Goal: Task Accomplishment & Management: Manage account settings

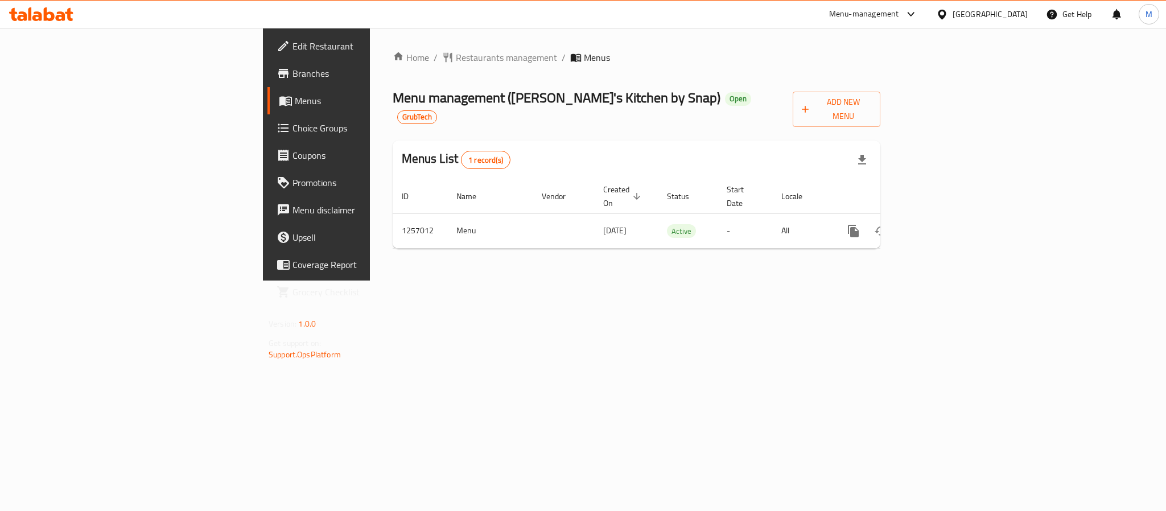
click at [292, 72] on span "Branches" at bounding box center [370, 74] width 156 height 14
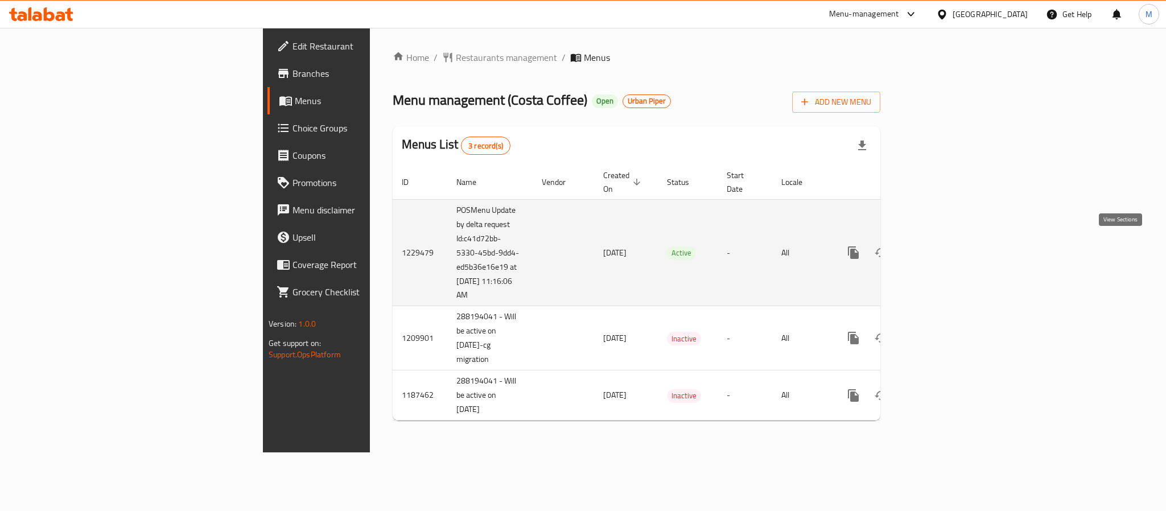
click at [942, 247] on icon "enhanced table" at bounding box center [936, 253] width 14 height 14
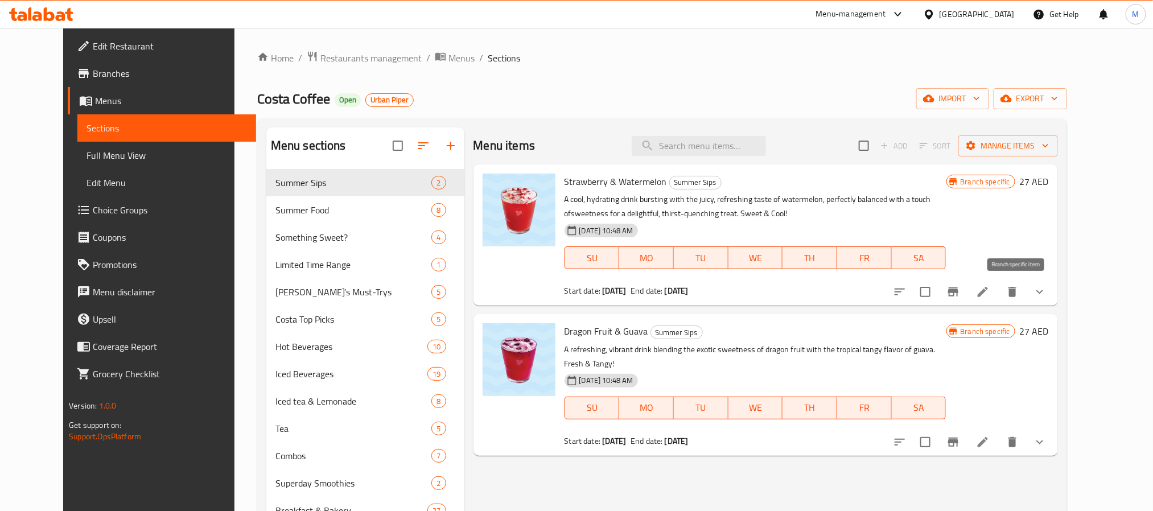
click at [967, 292] on button "Branch-specific-item" at bounding box center [952, 291] width 27 height 27
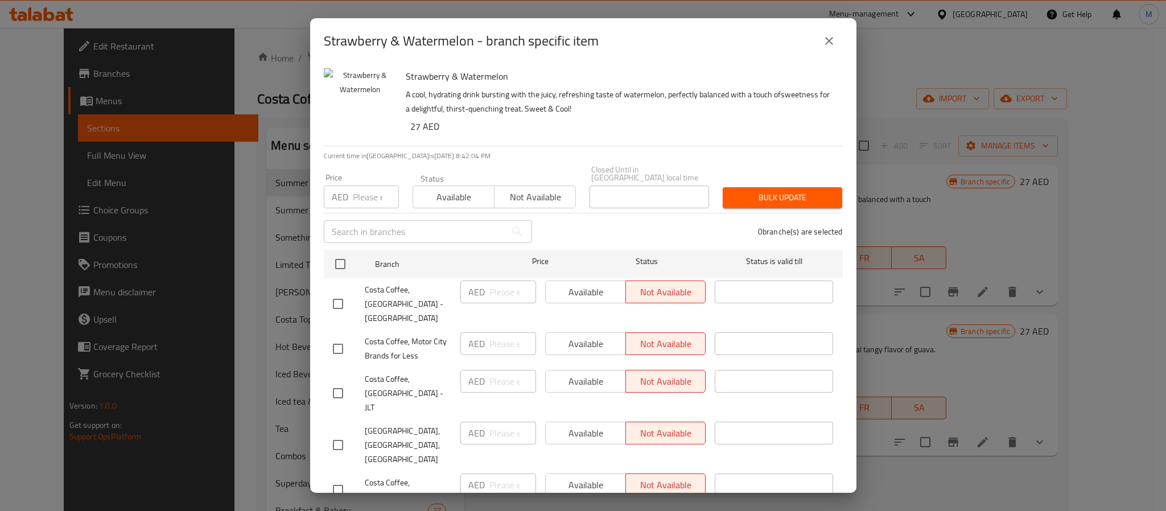
click at [828, 36] on icon "close" at bounding box center [829, 41] width 14 height 14
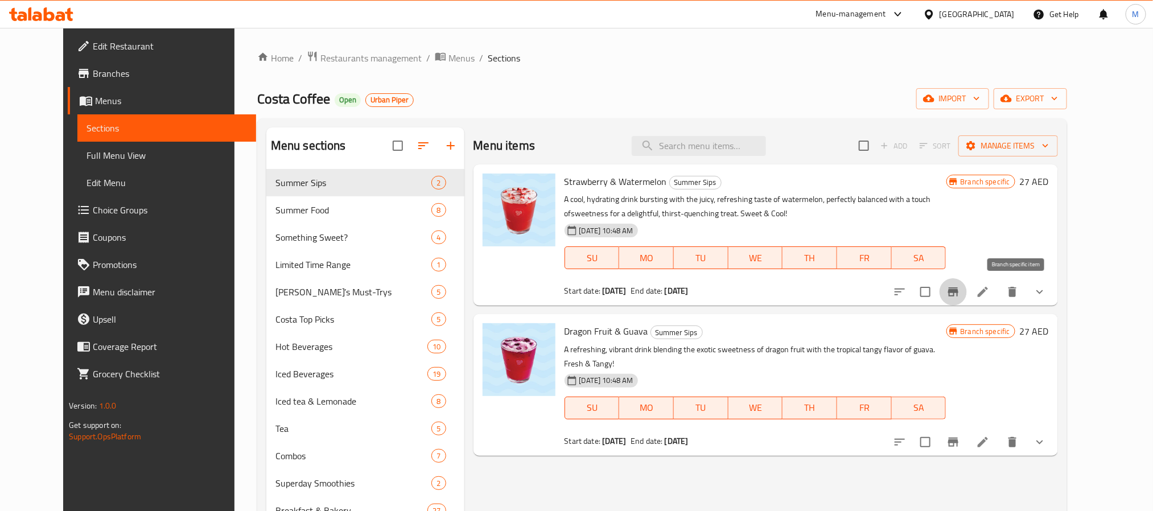
click at [958, 296] on icon "Branch-specific-item" at bounding box center [953, 291] width 10 height 9
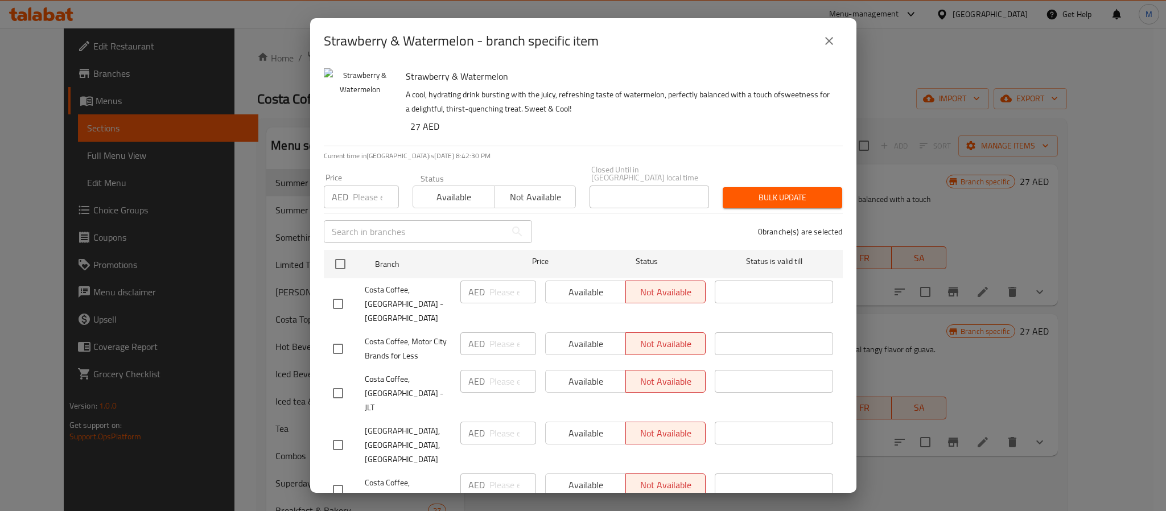
click at [822, 36] on icon "close" at bounding box center [829, 41] width 14 height 14
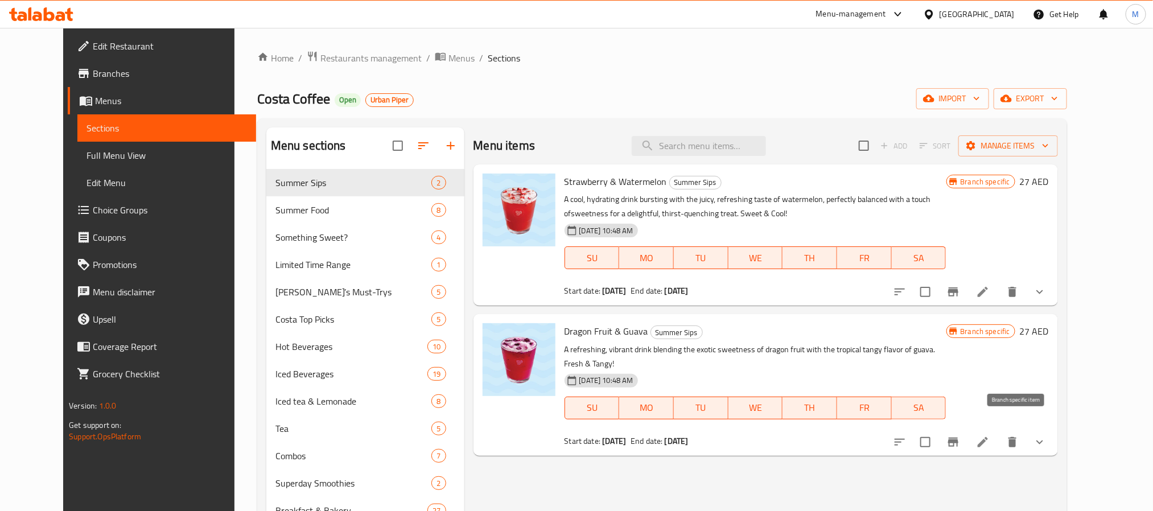
click at [960, 435] on icon "Branch-specific-item" at bounding box center [953, 442] width 14 height 14
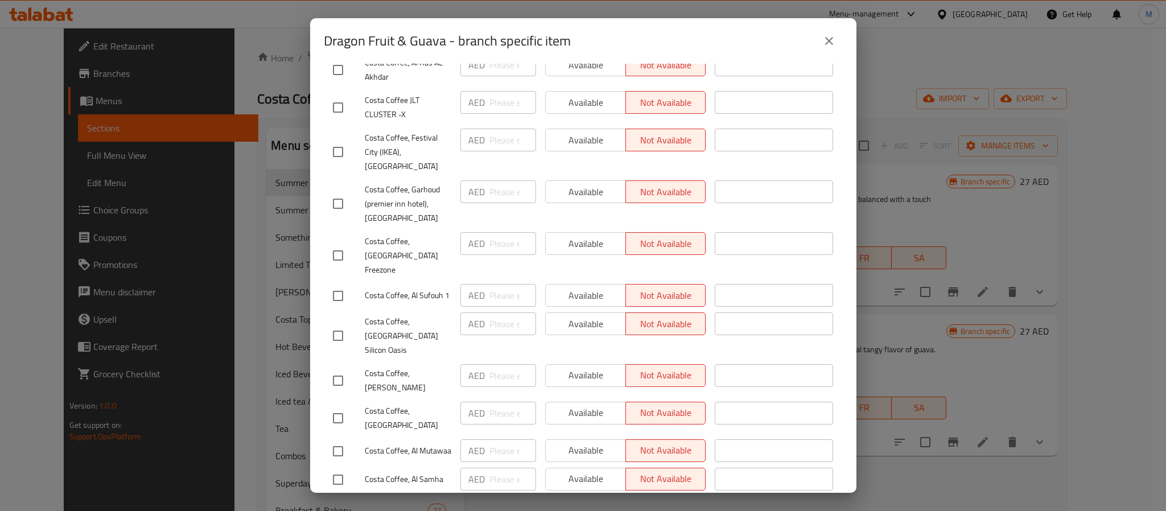
scroll to position [2976, 0]
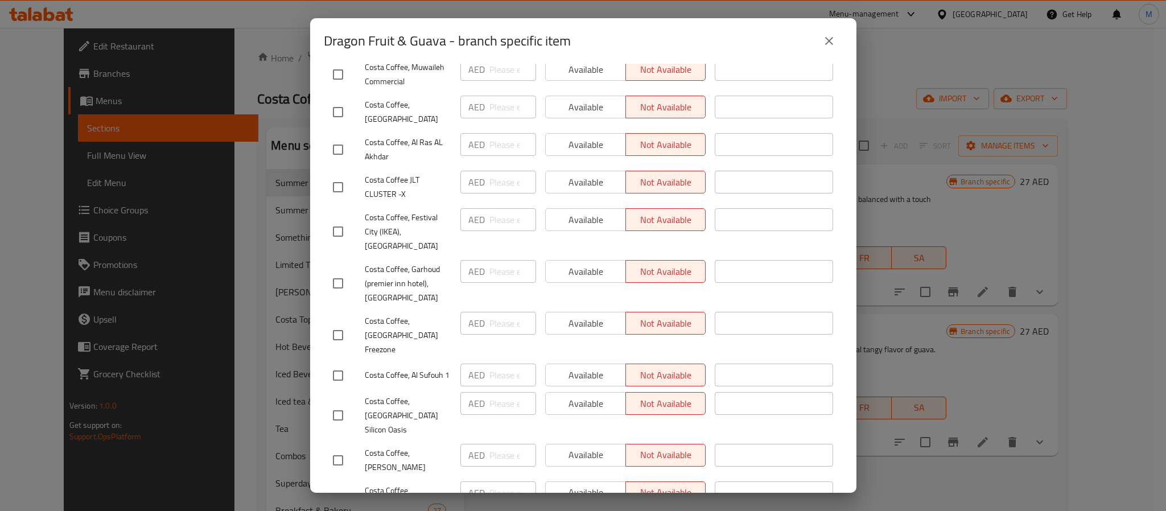
click at [835, 38] on icon "close" at bounding box center [829, 41] width 14 height 14
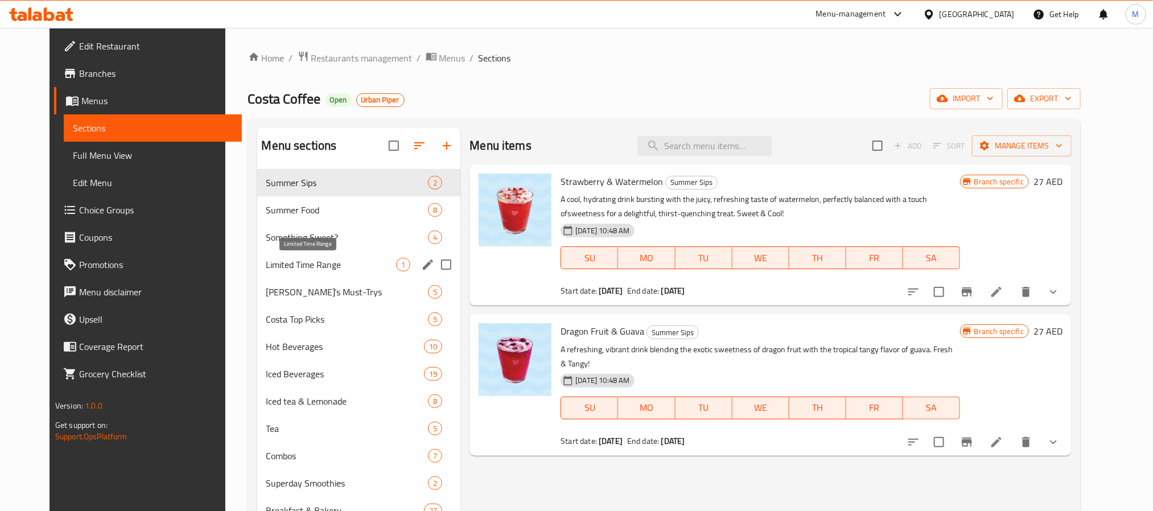
click at [288, 273] on div "Limited Time Range 1" at bounding box center [359, 264] width 204 height 27
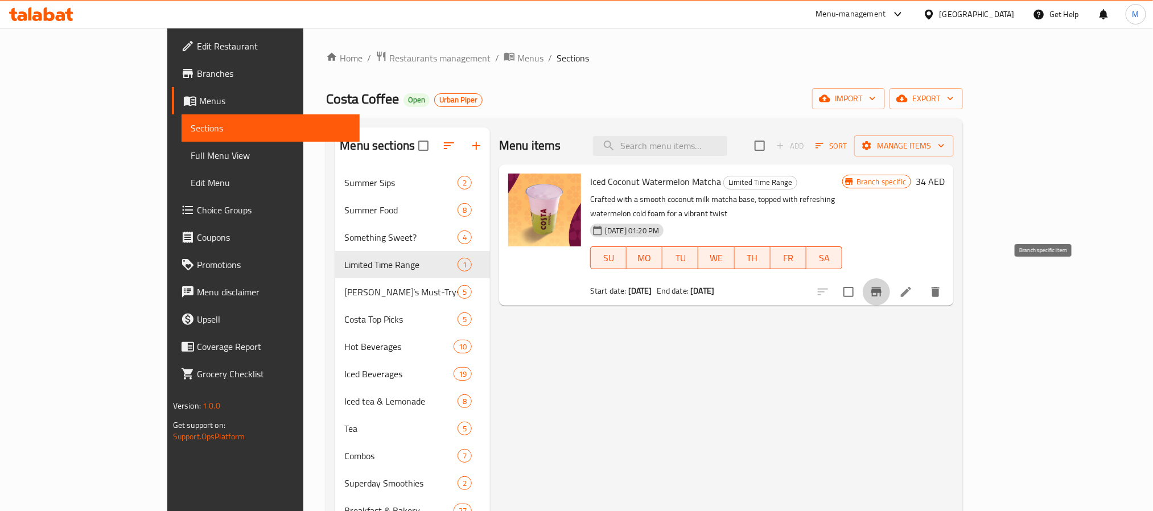
click at [881, 287] on icon "Branch-specific-item" at bounding box center [876, 291] width 10 height 9
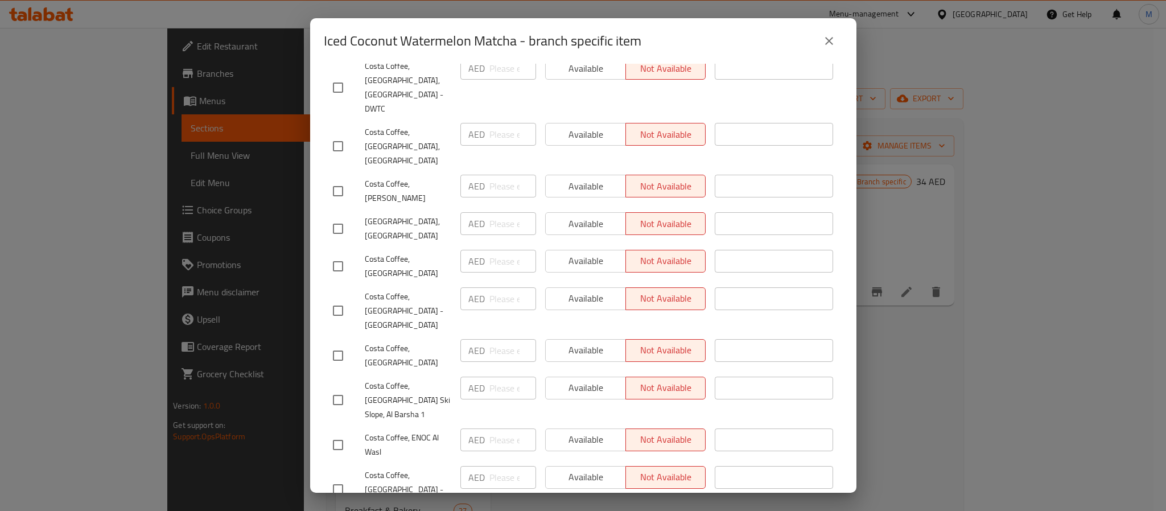
scroll to position [683, 0]
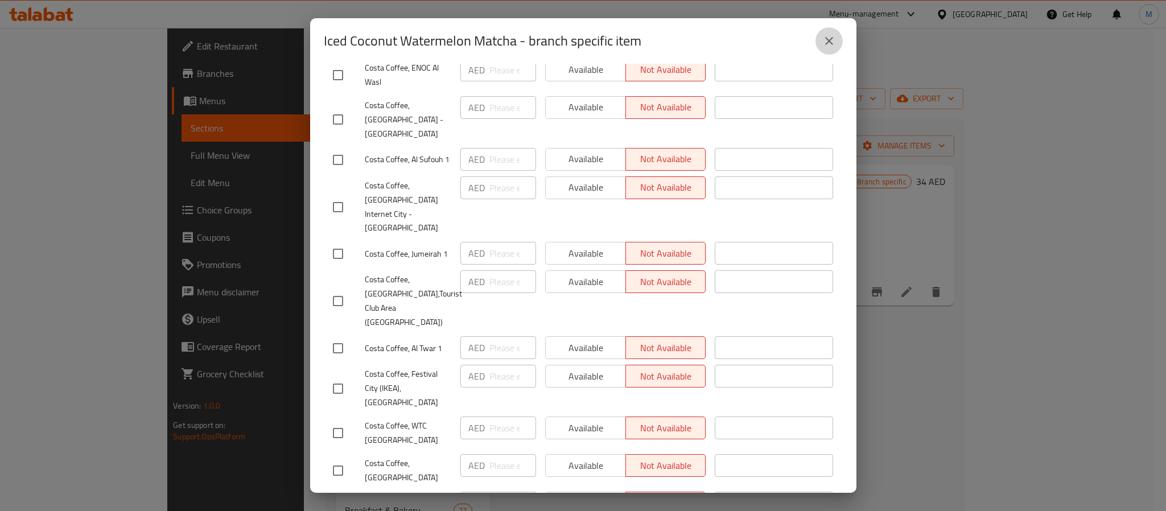
click at [828, 35] on icon "close" at bounding box center [829, 41] width 14 height 14
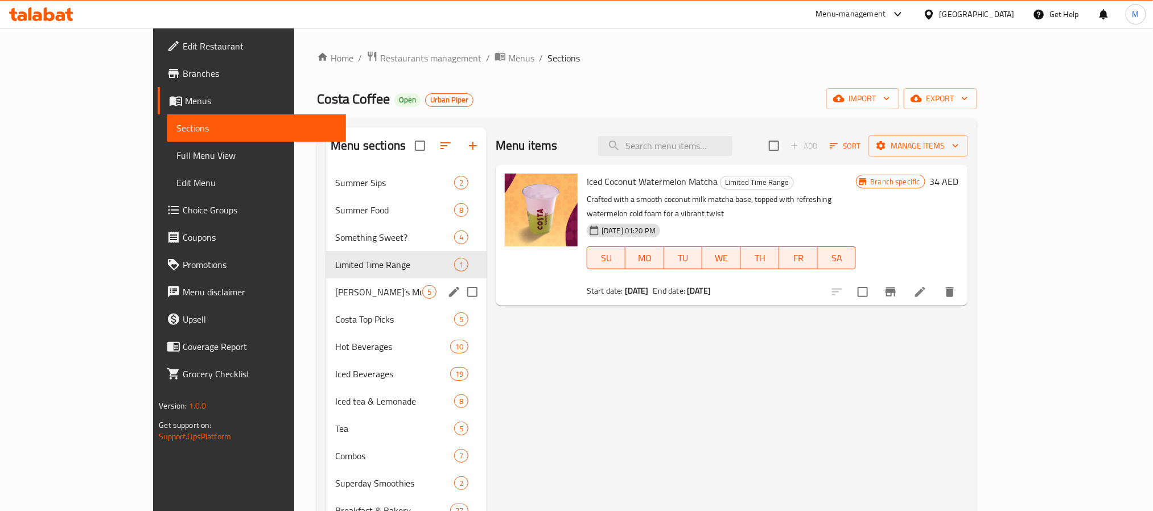
click at [326, 306] on div "Costa Top Picks 5" at bounding box center [406, 319] width 160 height 27
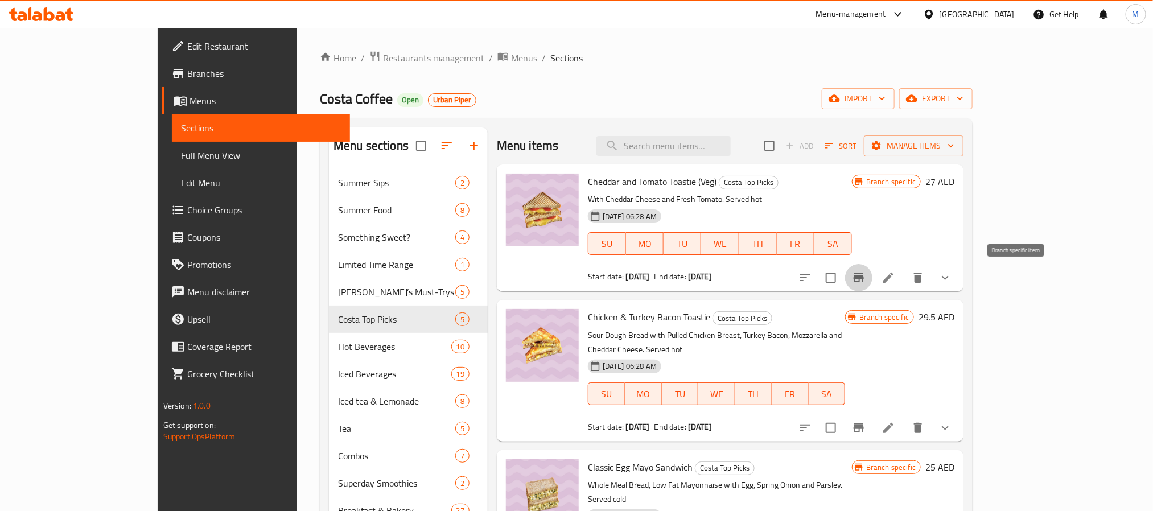
click at [865, 284] on icon "Branch-specific-item" at bounding box center [859, 278] width 14 height 14
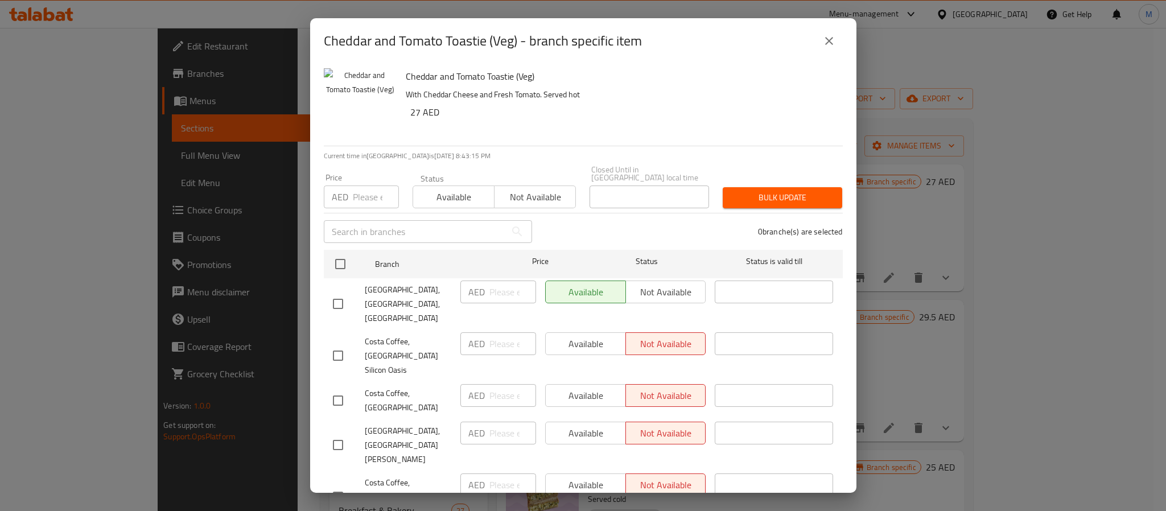
click at [831, 44] on icon "close" at bounding box center [829, 41] width 14 height 14
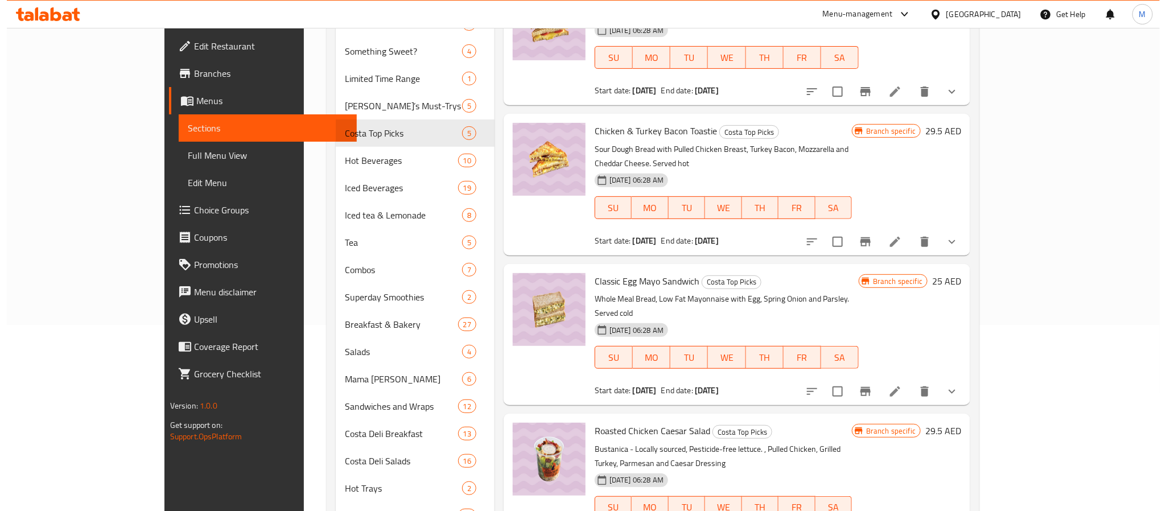
scroll to position [431, 0]
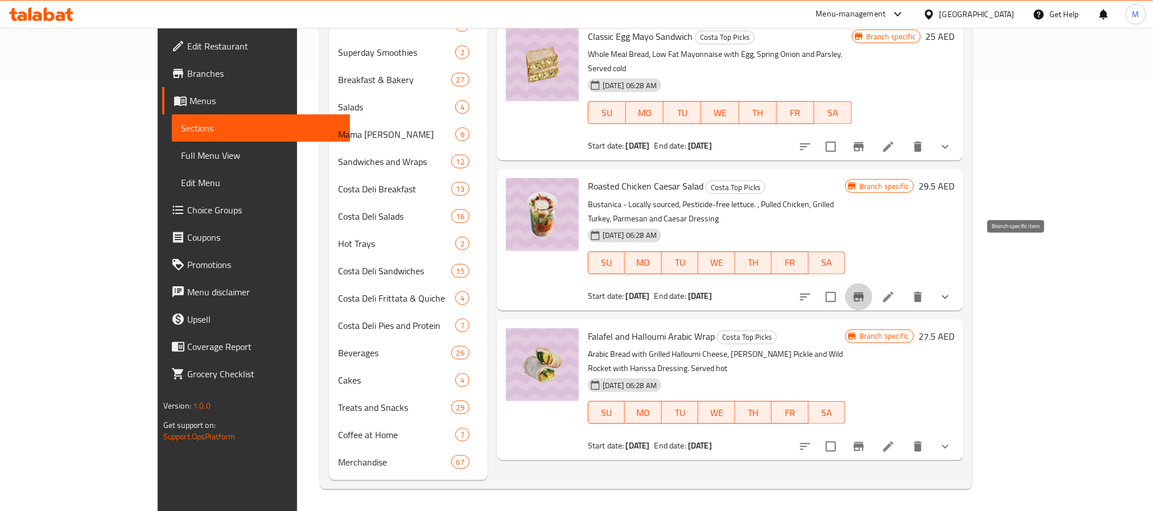
click at [872, 283] on button "Branch-specific-item" at bounding box center [858, 296] width 27 height 27
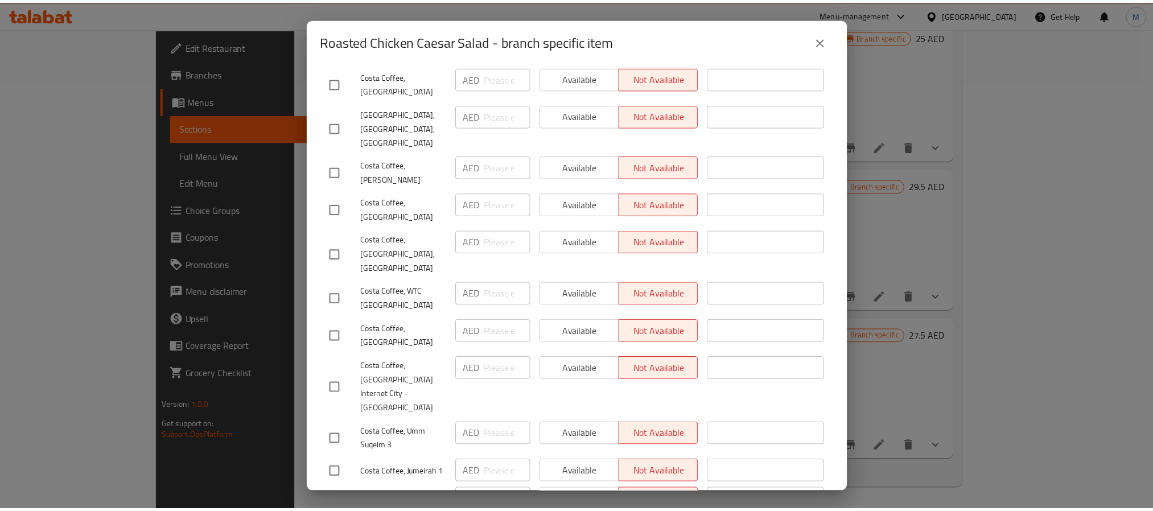
scroll to position [1365, 0]
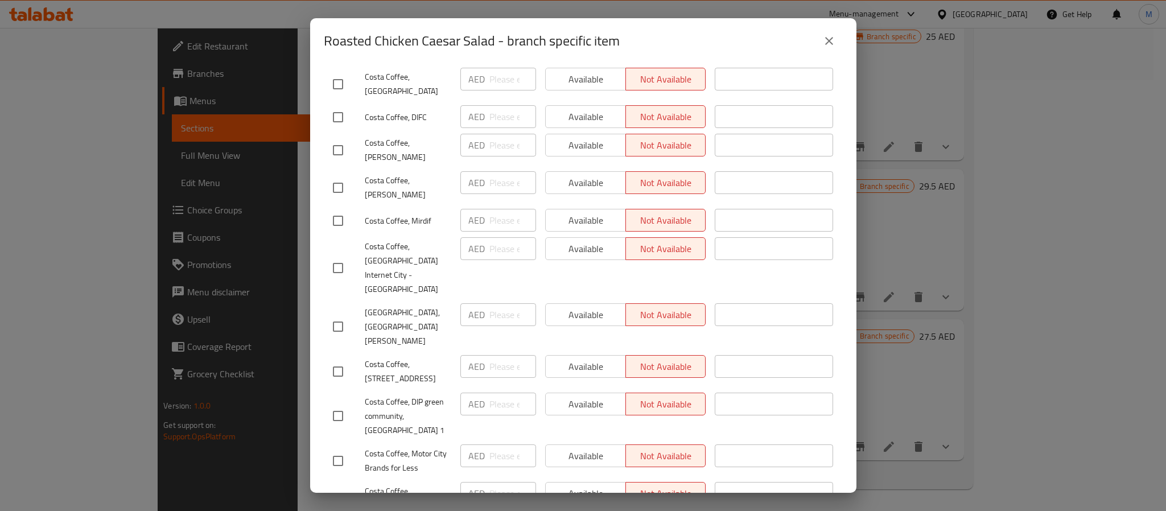
drag, startPoint x: 816, startPoint y: 40, endPoint x: 823, endPoint y: 39, distance: 6.9
click at [816, 39] on button "close" at bounding box center [828, 40] width 27 height 27
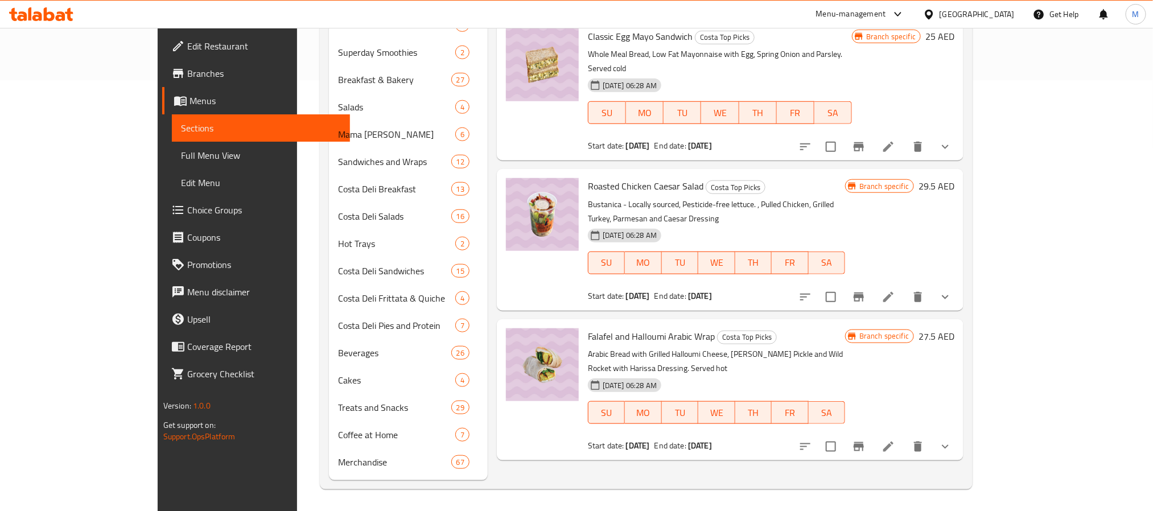
click at [187, 74] on span "Branches" at bounding box center [264, 74] width 154 height 14
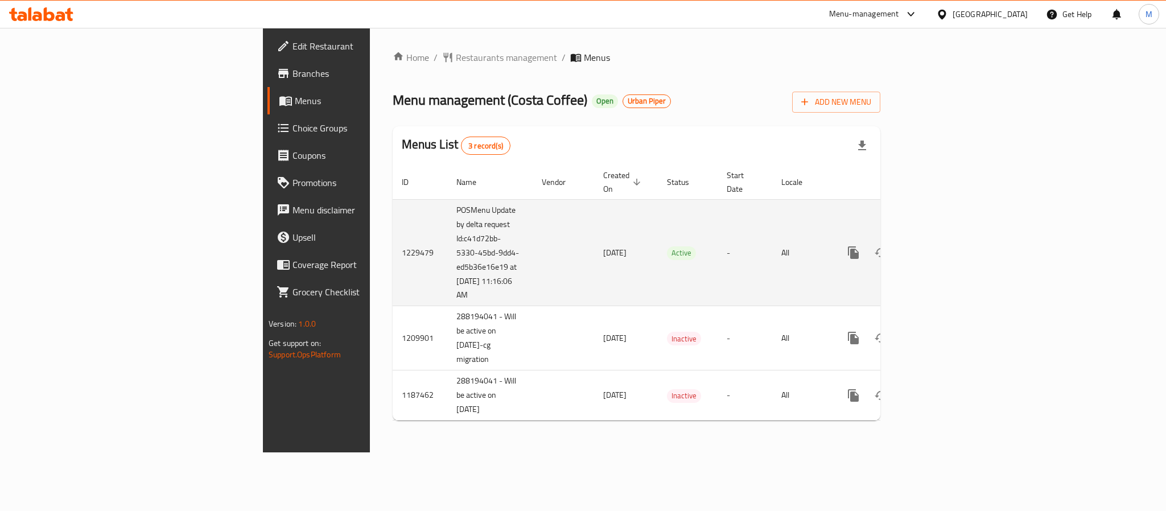
click at [447, 225] on td "POSMenu Update by delta request Id:c41d72bb-5330-45bd-9dd4-ed5b36e16e19 at [DAT…" at bounding box center [489, 252] width 85 height 107
drag, startPoint x: 282, startPoint y: 225, endPoint x: 289, endPoint y: 263, distance: 38.3
click at [447, 263] on td "POSMenu Update by delta request Id:c41d72bb-5330-45bd-9dd4-ed5b36e16e19 at [DAT…" at bounding box center [489, 252] width 85 height 107
click at [447, 225] on td "POSMenu Update by delta request Id:c41d72bb-5330-45bd-9dd4-ed5b36e16e19 at [DAT…" at bounding box center [489, 252] width 85 height 107
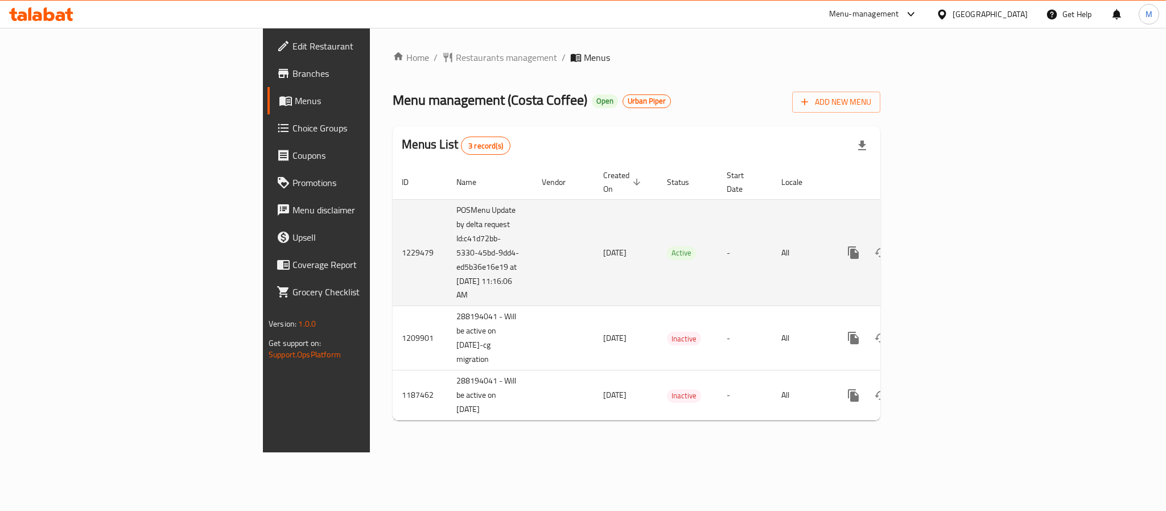
drag, startPoint x: 283, startPoint y: 225, endPoint x: 325, endPoint y: 304, distance: 88.8
click at [447, 304] on td "POSMenu Update by delta request Id:c41d72bb-5330-45bd-9dd4-ed5b36e16e19 at [DAT…" at bounding box center [489, 252] width 85 height 107
click at [658, 231] on td "Active" at bounding box center [688, 252] width 60 height 107
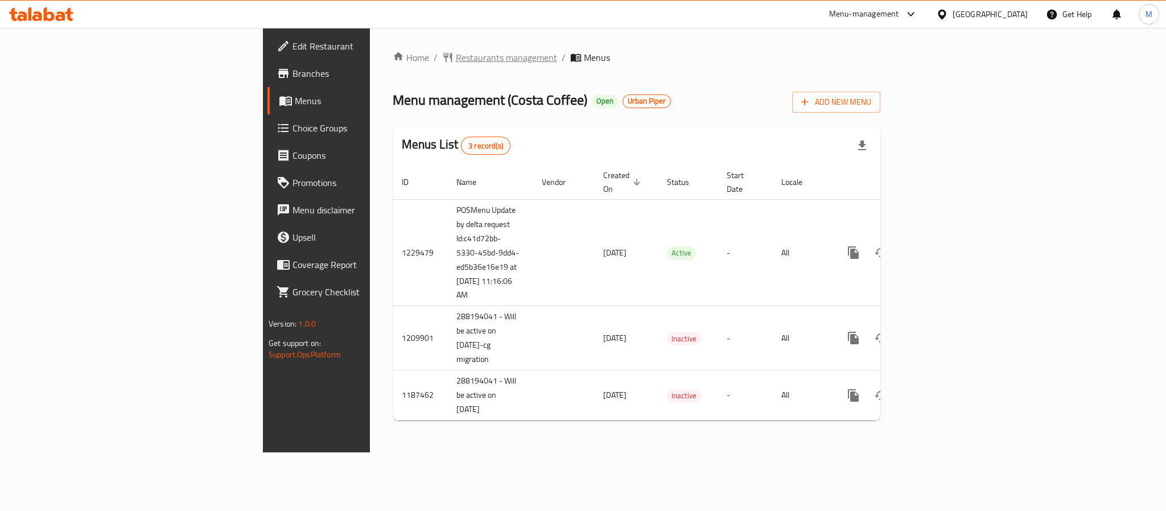
click at [456, 60] on span "Restaurants management" at bounding box center [506, 58] width 101 height 14
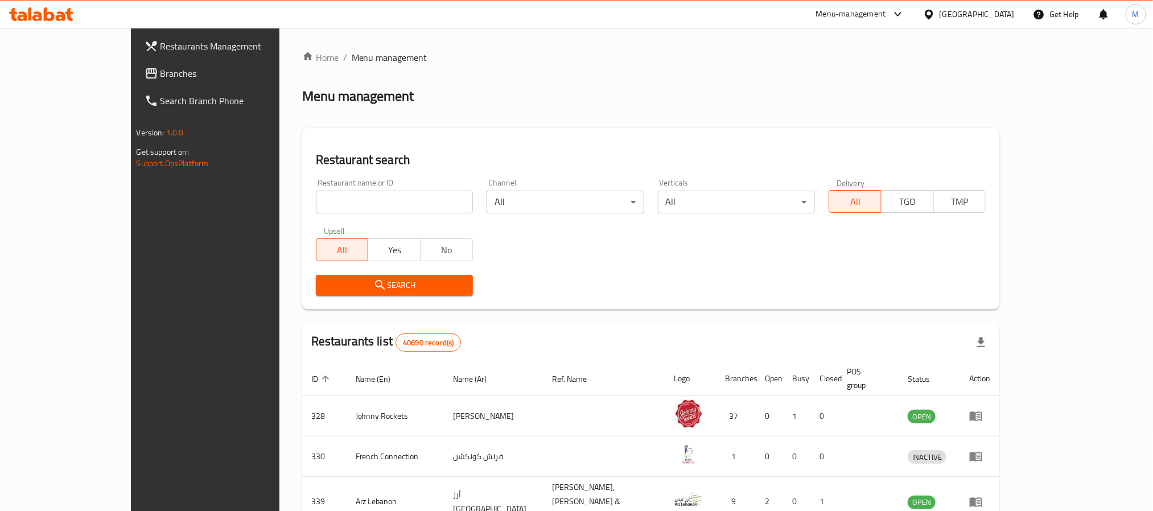
click at [302, 195] on div "Home / Menu management Menu management Restaurant search Restaurant name or ID …" at bounding box center [651, 431] width 698 height 761
click at [316, 193] on input "search" at bounding box center [394, 202] width 157 height 23
paste input "7614"
type input "7614"
click button "Search" at bounding box center [394, 285] width 157 height 21
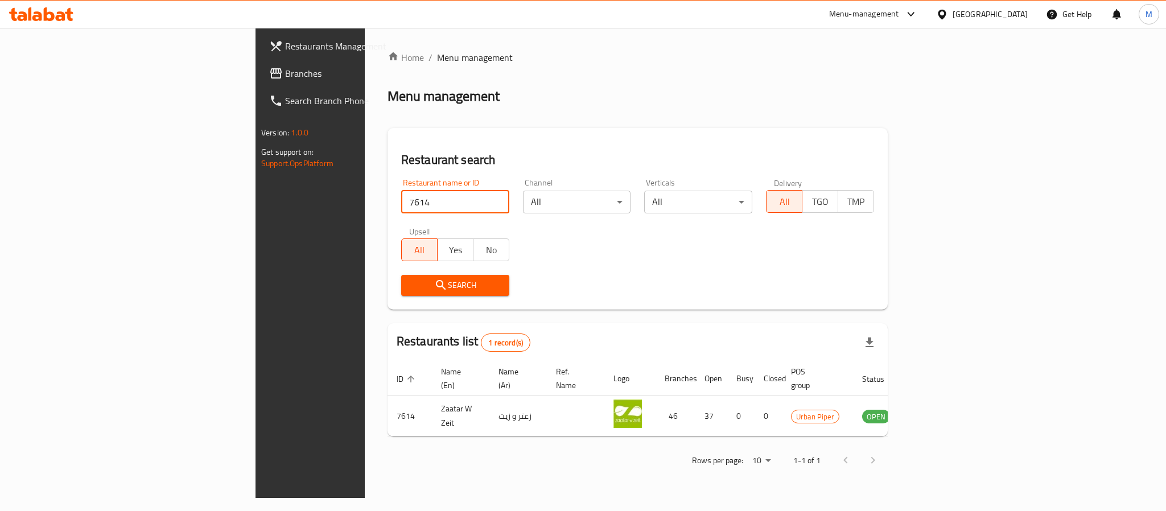
click at [541, 455] on div "Rows per page: 10 1-1 of 1" at bounding box center [637, 460] width 500 height 30
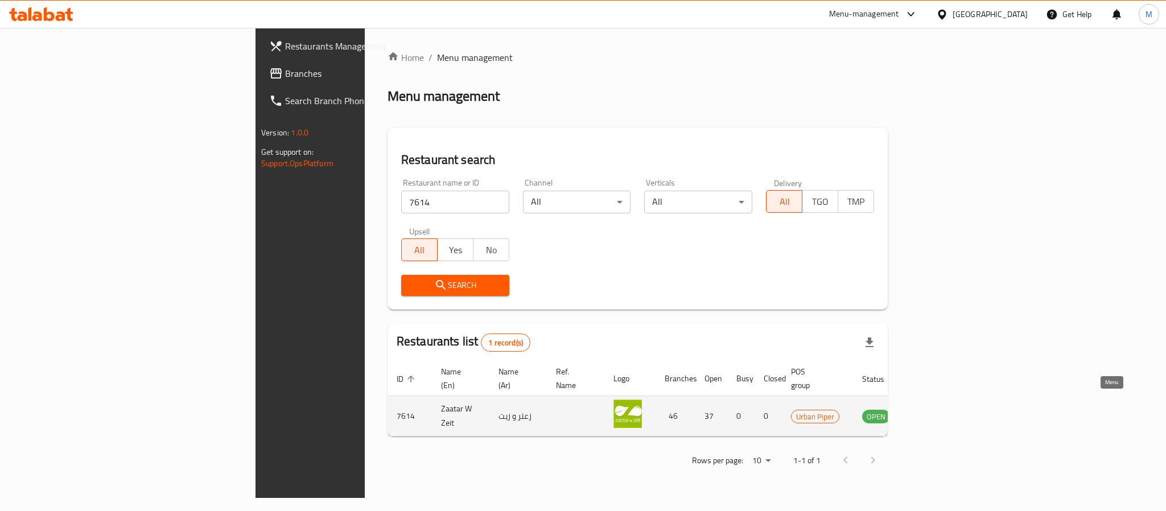
click at [935, 412] on icon "enhanced table" at bounding box center [928, 417] width 13 height 10
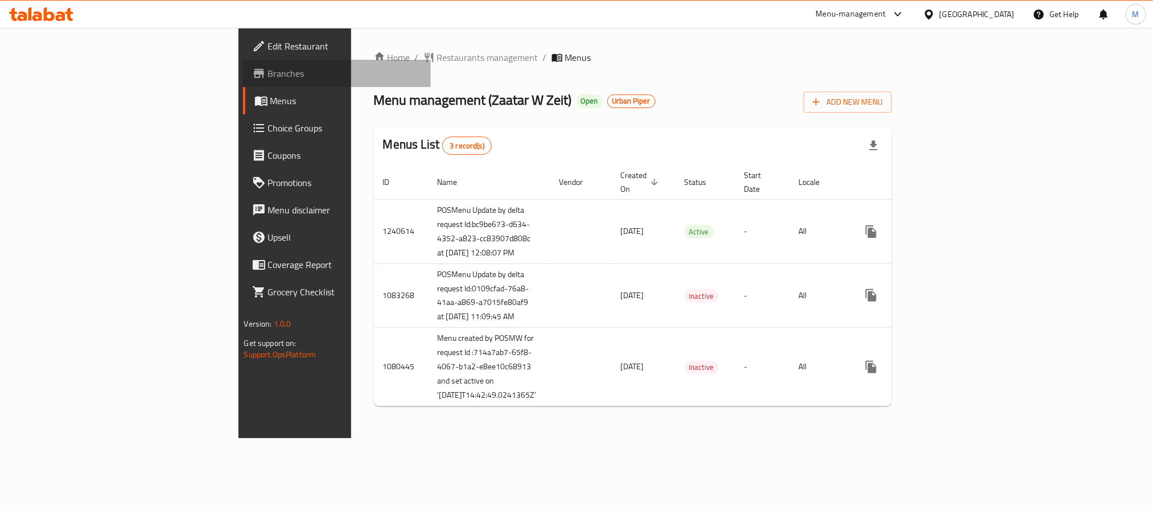
click at [268, 75] on span "Branches" at bounding box center [345, 74] width 154 height 14
